Goal: Task Accomplishment & Management: Manage account settings

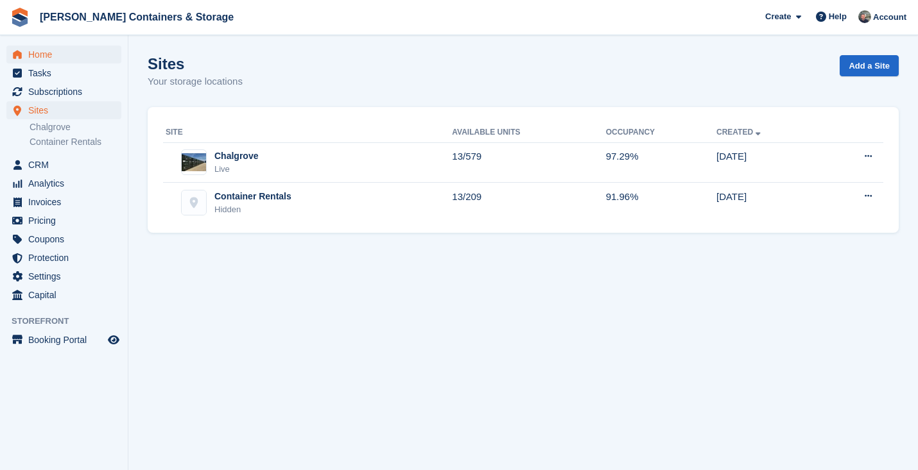
click at [55, 58] on span "Home" at bounding box center [66, 55] width 77 height 18
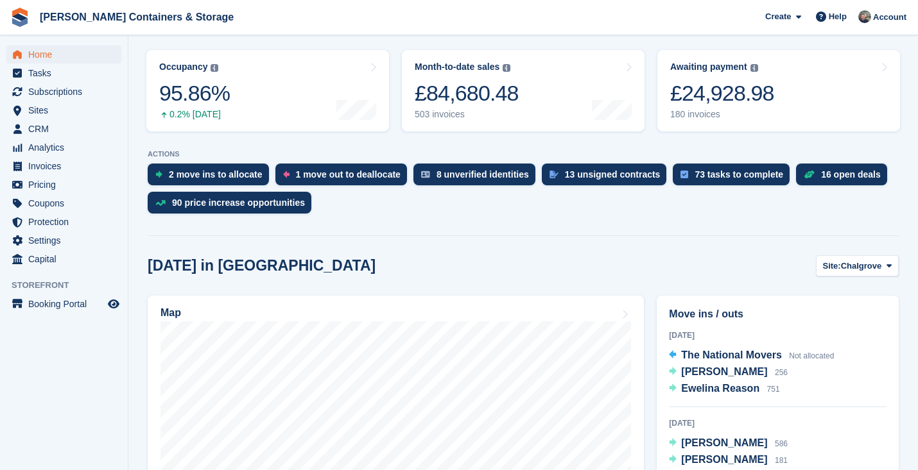
scroll to position [192, 0]
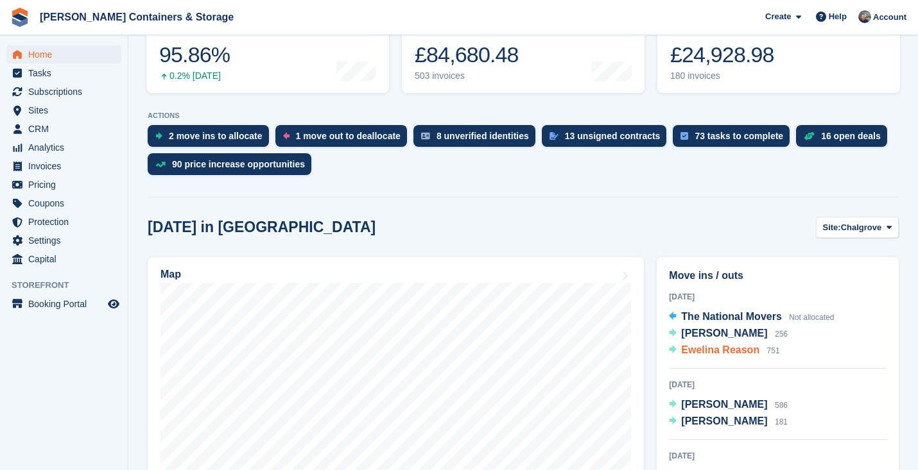
click at [696, 355] on span "Ewelina Reason" at bounding box center [720, 350] width 78 height 11
click at [726, 350] on span "Ewelina Reason" at bounding box center [720, 350] width 78 height 11
click at [726, 330] on span "[PERSON_NAME]" at bounding box center [724, 333] width 86 height 11
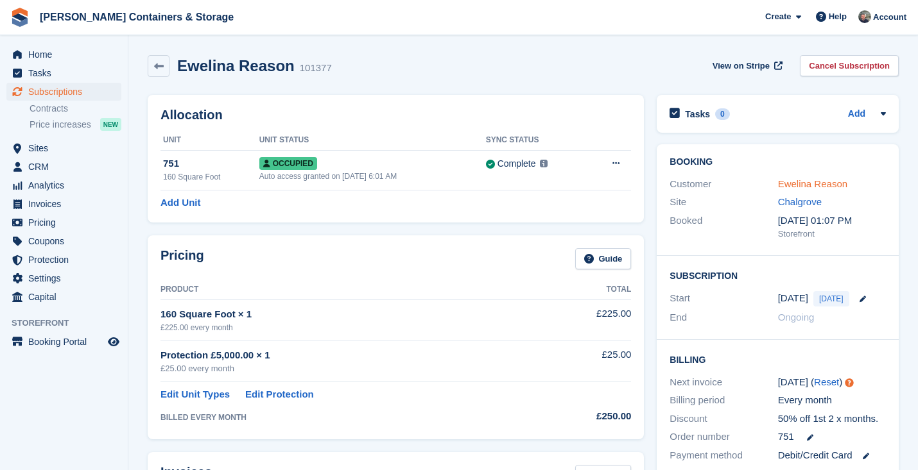
click at [814, 185] on link "Ewelina Reason" at bounding box center [812, 183] width 69 height 11
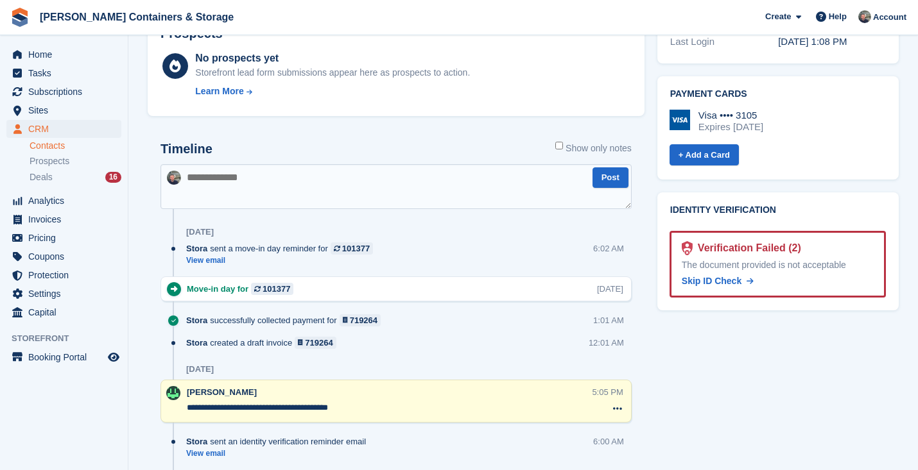
scroll to position [437, 0]
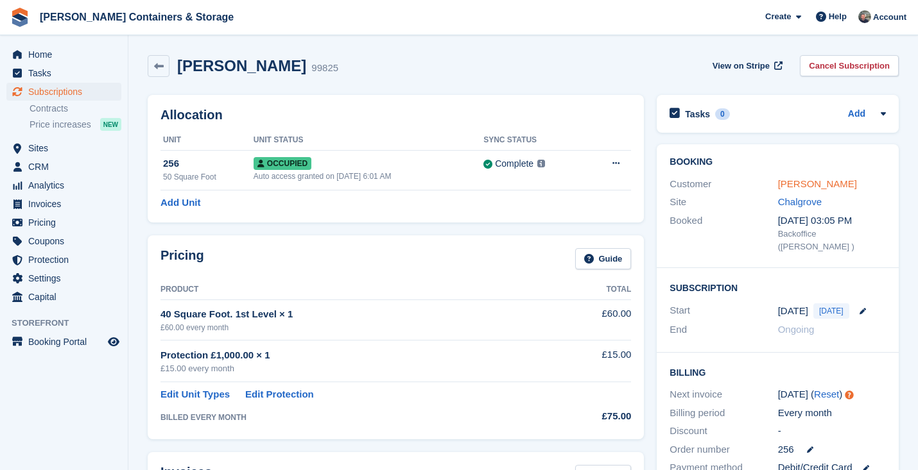
click at [810, 187] on link "[PERSON_NAME]" at bounding box center [817, 183] width 79 height 11
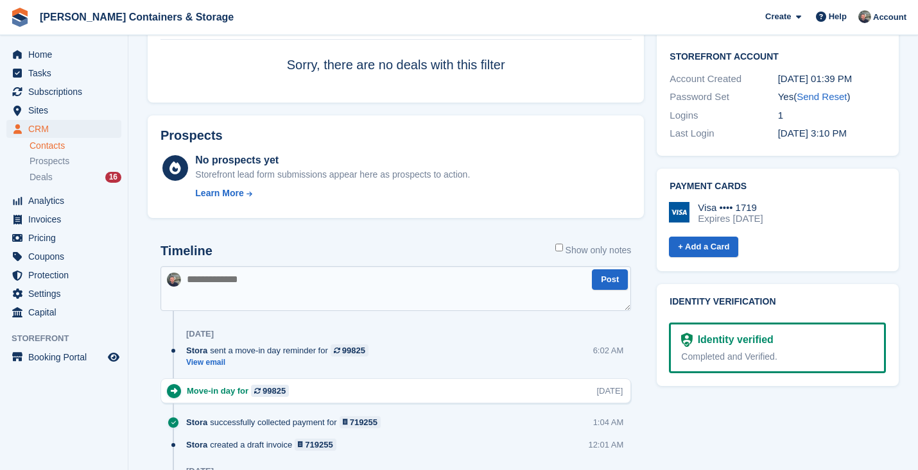
scroll to position [200, 0]
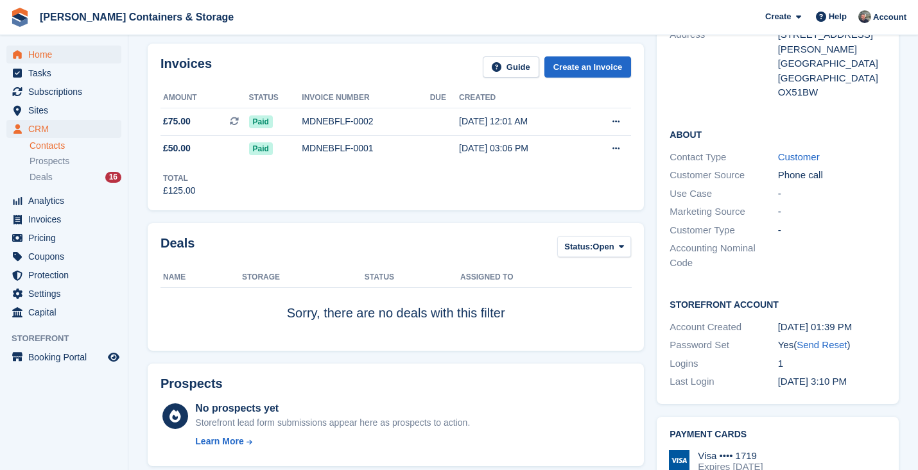
click at [53, 50] on span "Home" at bounding box center [66, 55] width 77 height 18
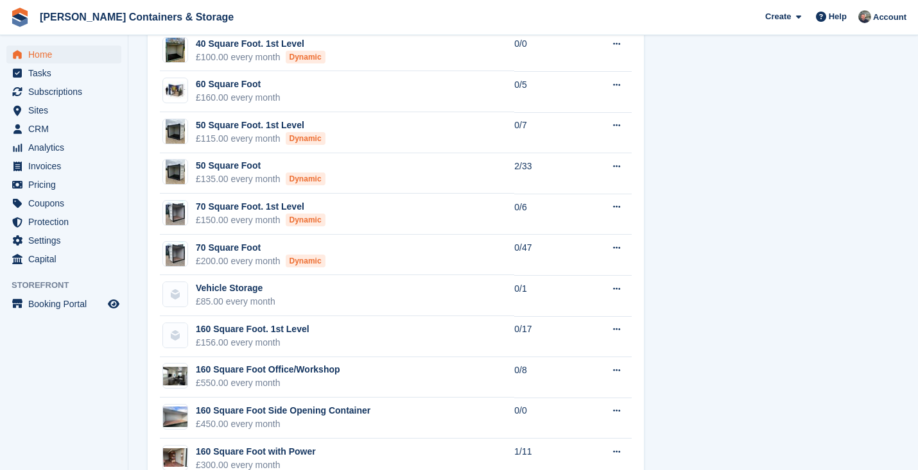
scroll to position [1155, 0]
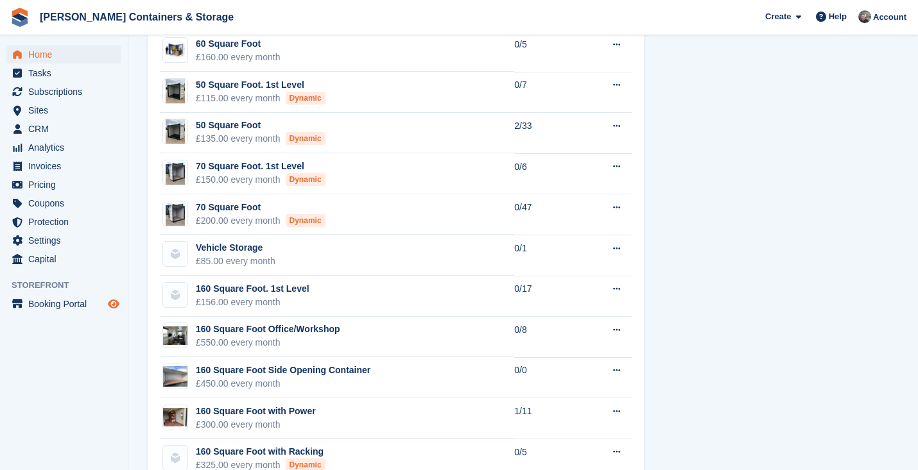
click at [117, 303] on icon "Preview store" at bounding box center [114, 304] width 12 height 10
